Goal: Task Accomplishment & Management: Use online tool/utility

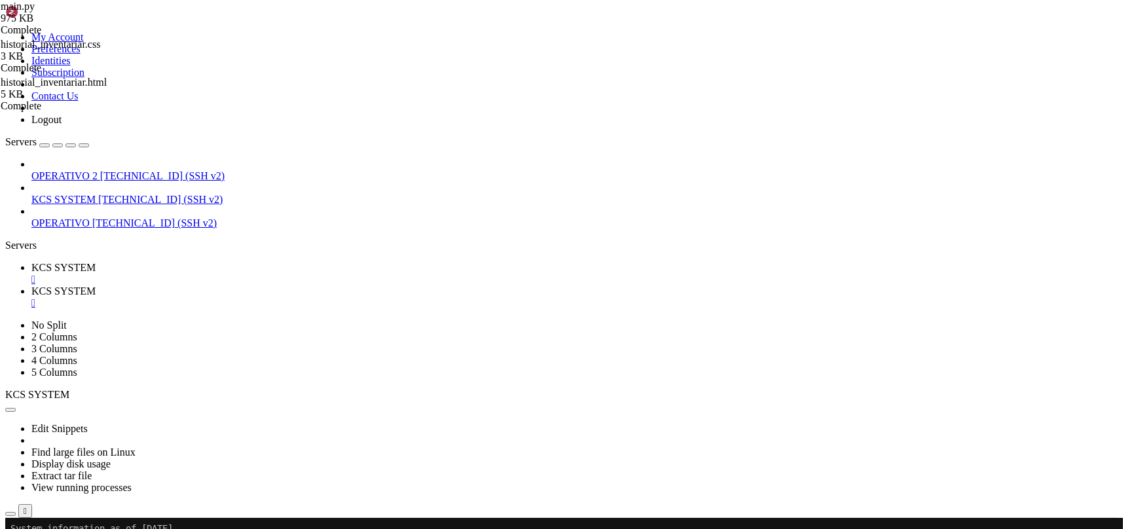
scroll to position [66, 0]
click at [10, 514] on icon "button" at bounding box center [10, 514] width 0 height 0
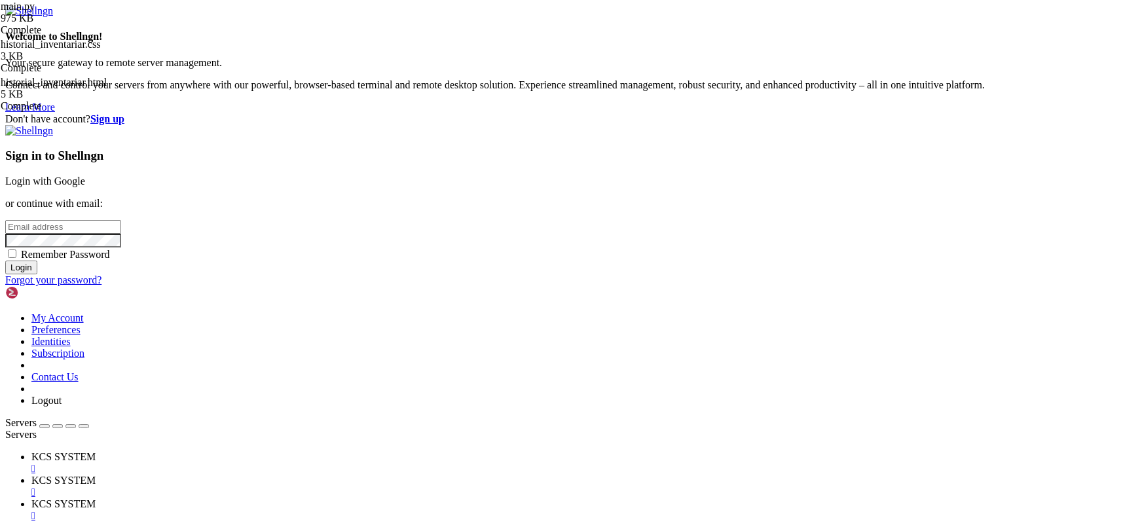
click at [351, 475] on link "KCS SYSTEM " at bounding box center [574, 487] width 1087 height 24
click at [349, 487] on div "" at bounding box center [574, 493] width 1087 height 12
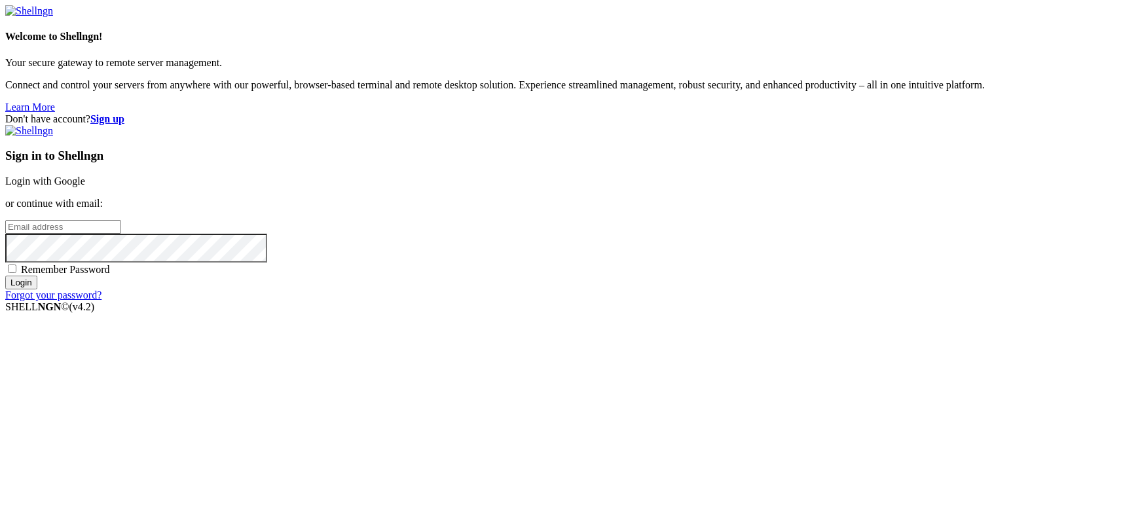
type input "kcs.fa"
click at [753, 212] on div "Sign in to Shellngn Login with Google or continue with email: kcs.fa Remember P…" at bounding box center [561, 213] width 1113 height 176
click at [85, 187] on link "Login with Google" at bounding box center [45, 181] width 80 height 11
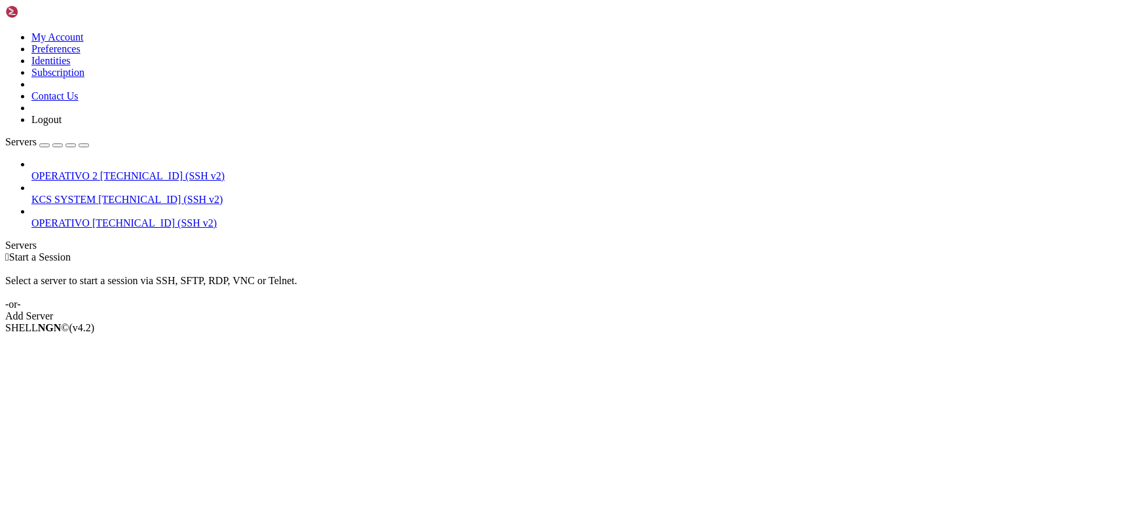
click at [31, 194] on icon at bounding box center [31, 194] width 0 height 0
click at [108, 194] on span "[TECHNICAL_ID] (SSH v2)" at bounding box center [160, 199] width 124 height 11
click at [109, 194] on span "[TECHNICAL_ID] (SSH v2)" at bounding box center [160, 199] width 124 height 11
click at [100, 194] on span "[TECHNICAL_ID] (SSH v2)" at bounding box center [160, 199] width 124 height 11
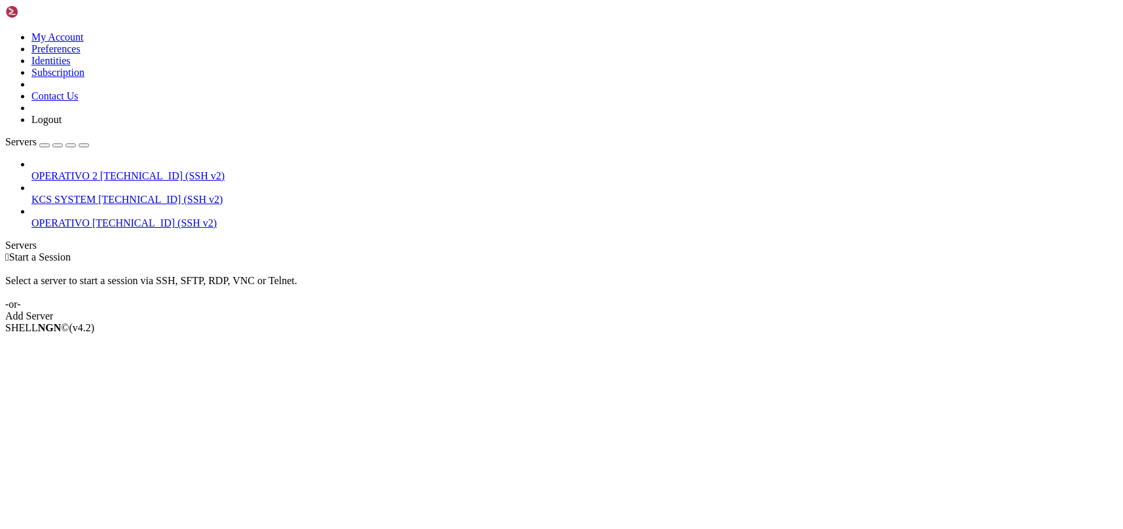
click at [100, 194] on span "[TECHNICAL_ID] (SSH v2)" at bounding box center [160, 199] width 124 height 11
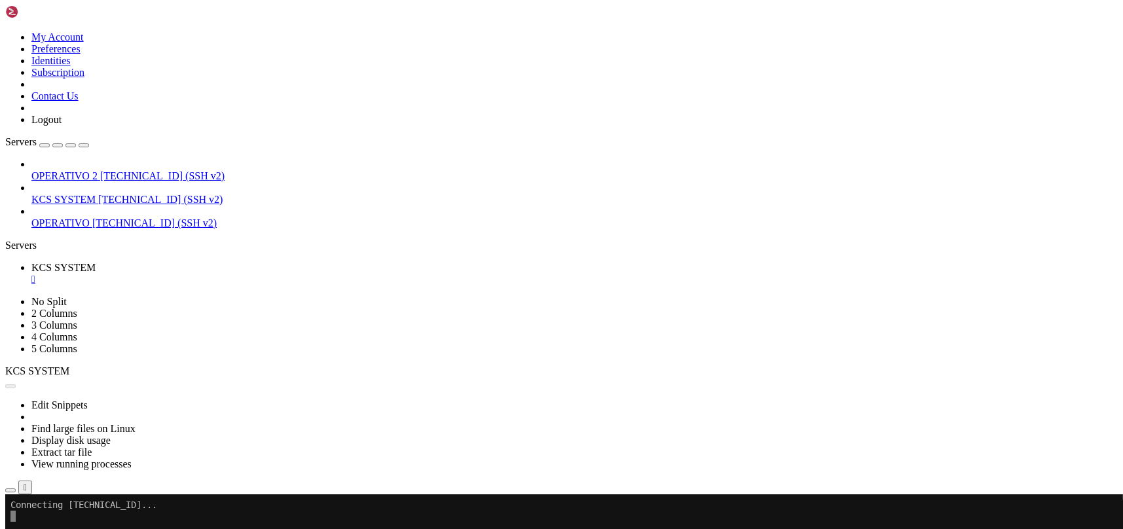
click at [10, 491] on icon "button" at bounding box center [10, 491] width 0 height 0
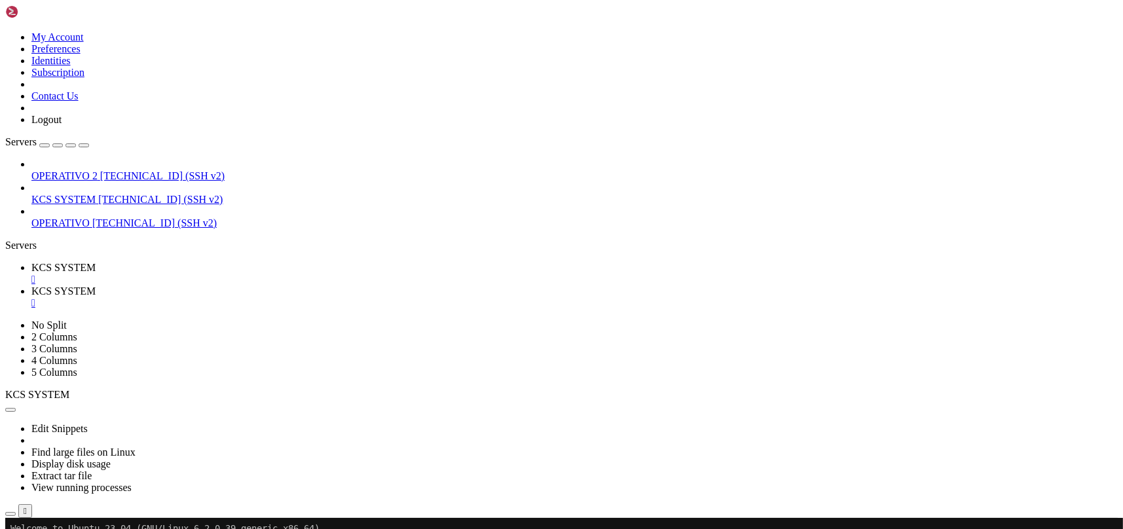
scroll to position [262, 0]
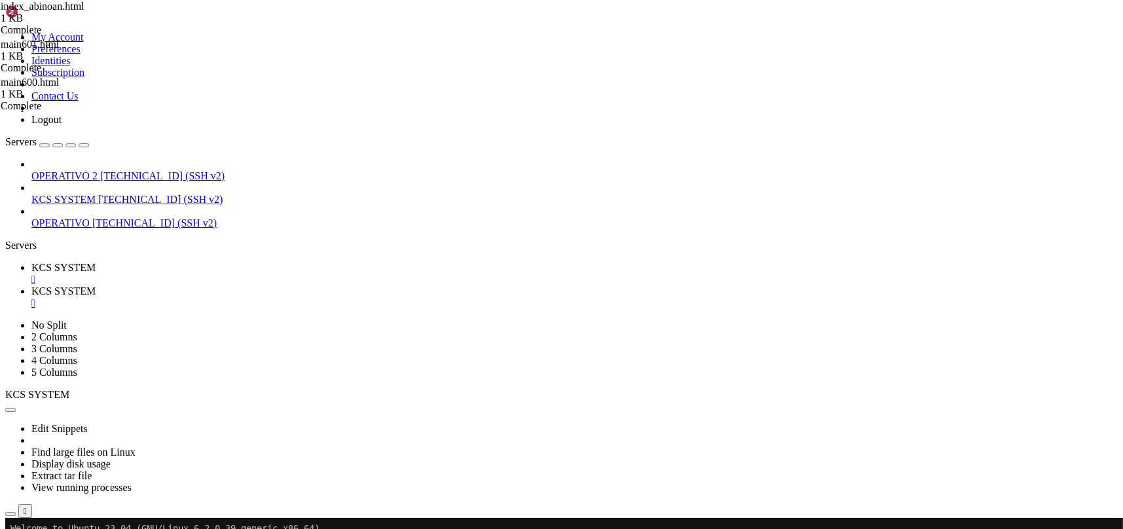
click at [293, 513] on td " static" at bounding box center [262, 519] width 511 height 13
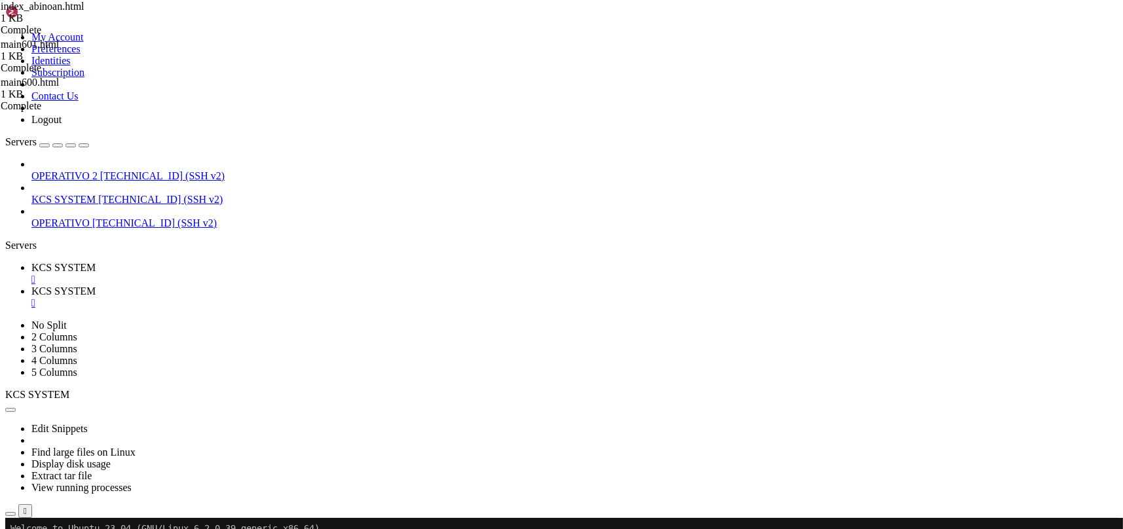
scroll to position [0, 0]
click at [96, 262] on span "KCS SYSTEM" at bounding box center [63, 267] width 64 height 11
drag, startPoint x: 305, startPoint y: 9, endPoint x: 307, endPoint y: 33, distance: 24.3
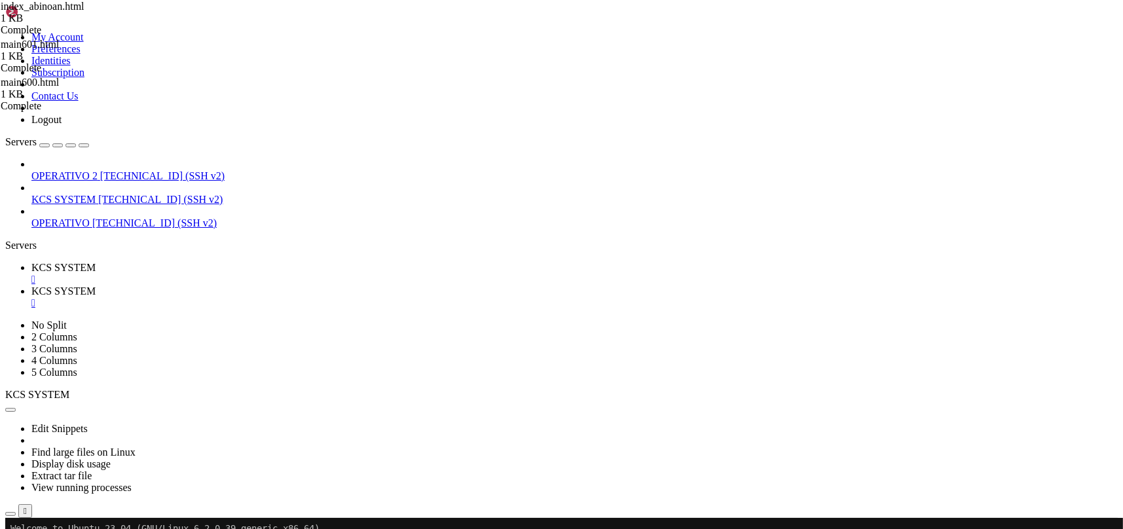
click at [96, 286] on span "KCS SYSTEM" at bounding box center [63, 291] width 64 height 11
type input "/home/ubuntu/31-app-odoo2"
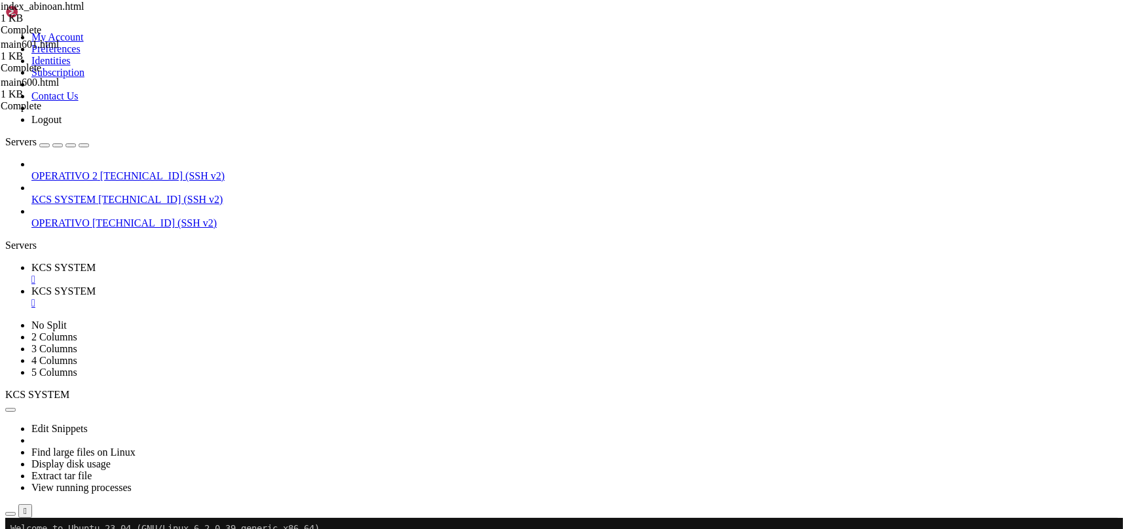
scroll to position [2718, 0]
click at [96, 262] on span "KCS SYSTEM" at bounding box center [63, 267] width 64 height 11
